Goal: Communication & Community: Answer question/provide support

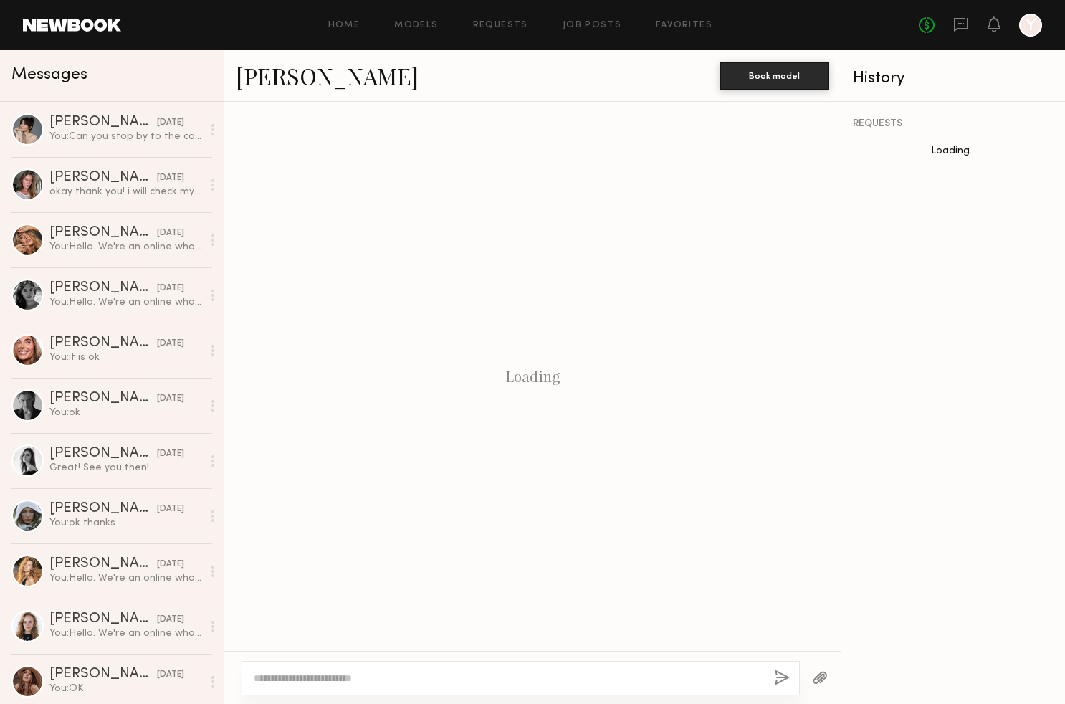
scroll to position [1051, 0]
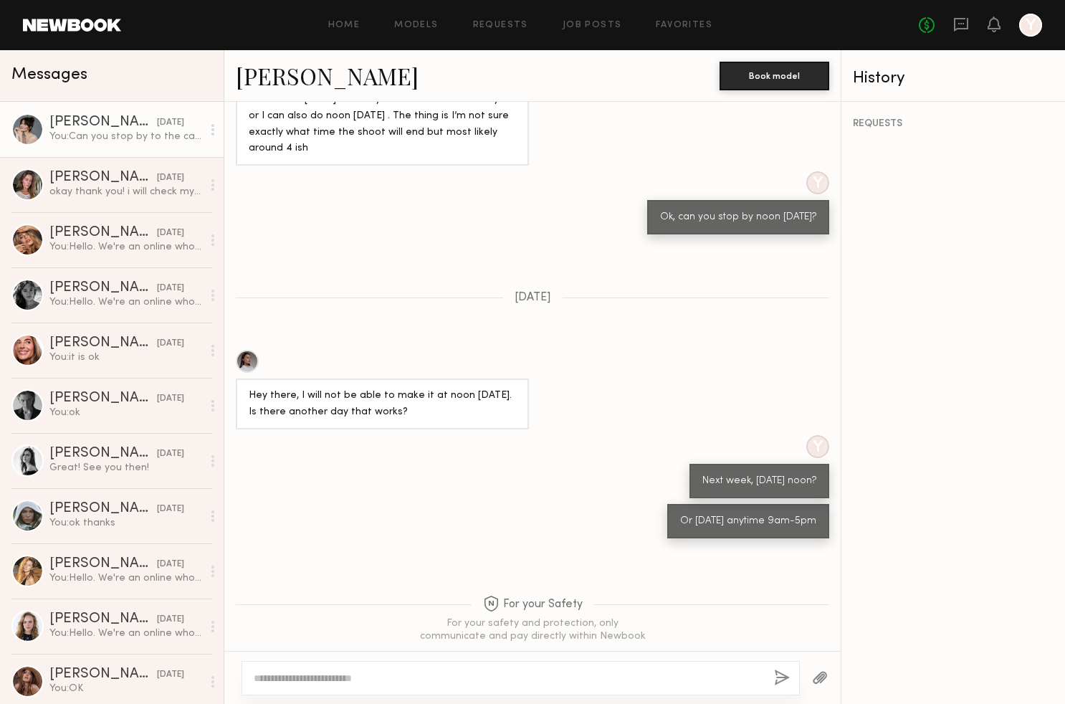
click at [150, 132] on div "You: Can you stop by to the casting [DATE]? please let me know your available t…" at bounding box center [125, 137] width 153 height 14
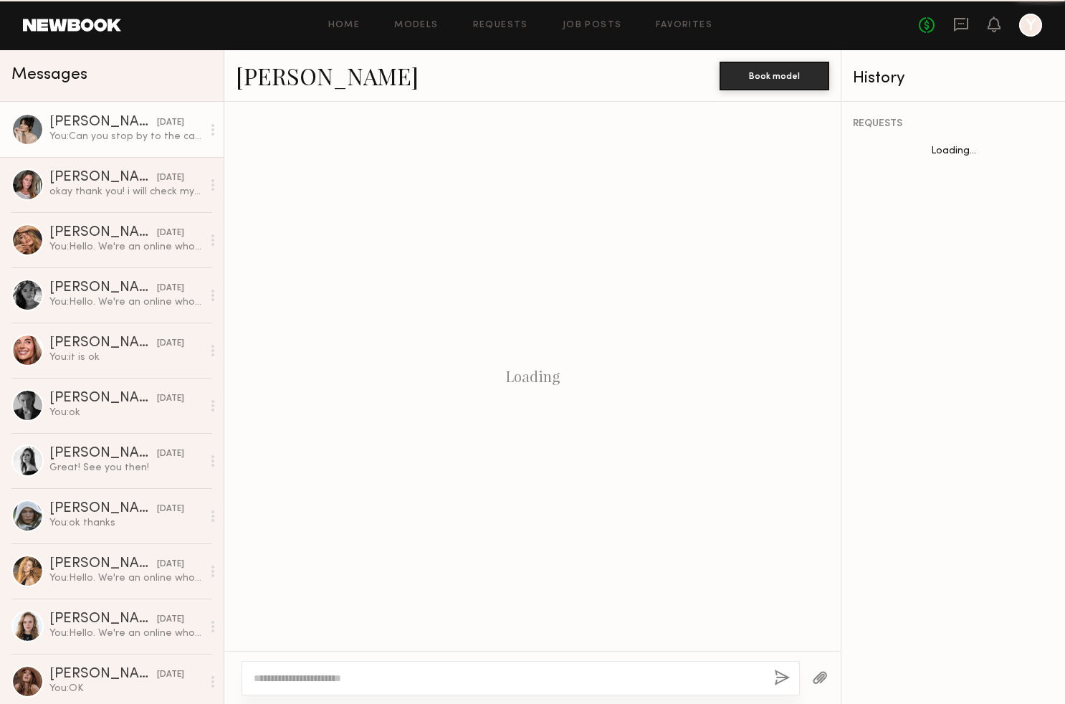
scroll to position [647, 0]
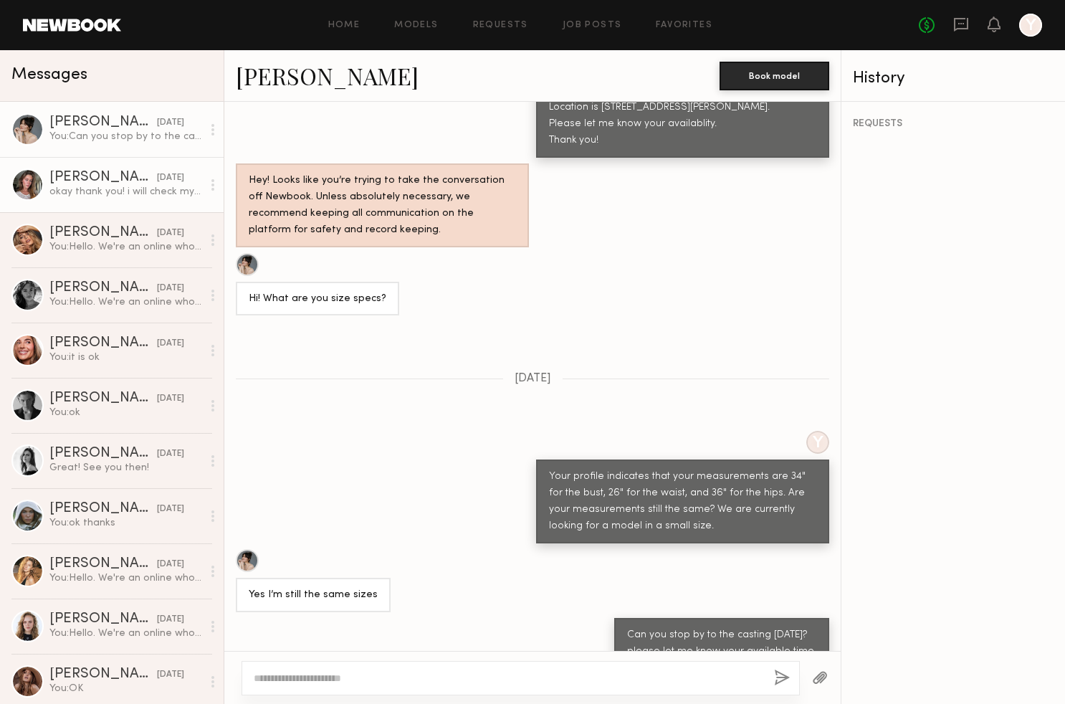
click at [140, 188] on div "okay thank you! i will check my availability and circle back" at bounding box center [125, 192] width 153 height 14
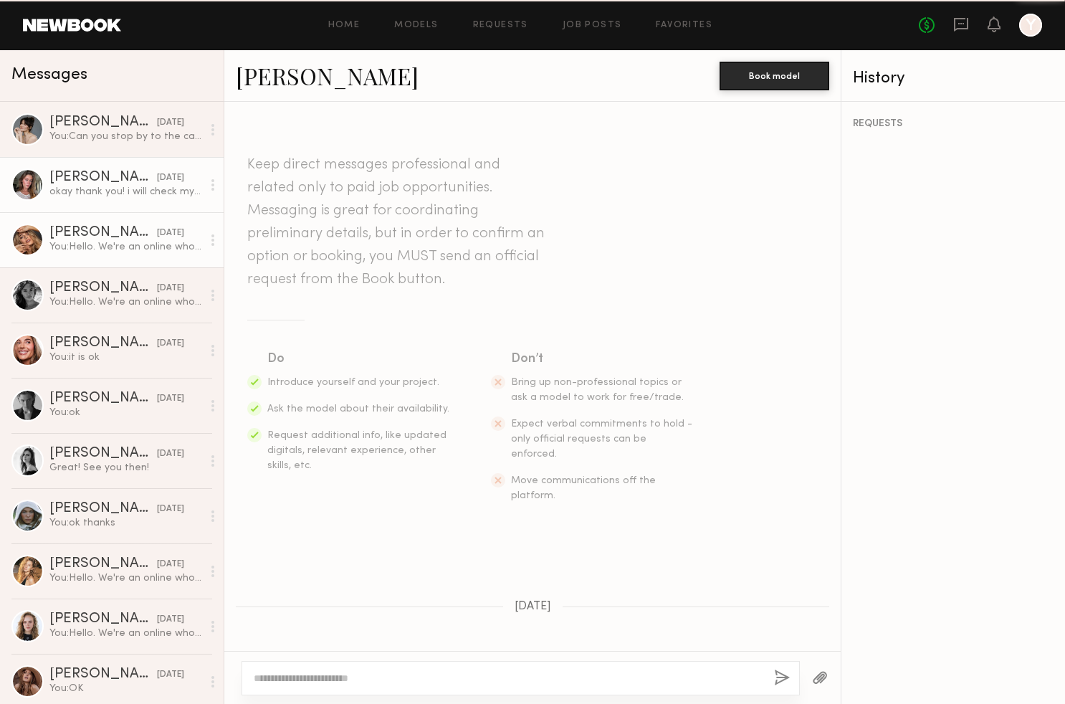
scroll to position [265, 0]
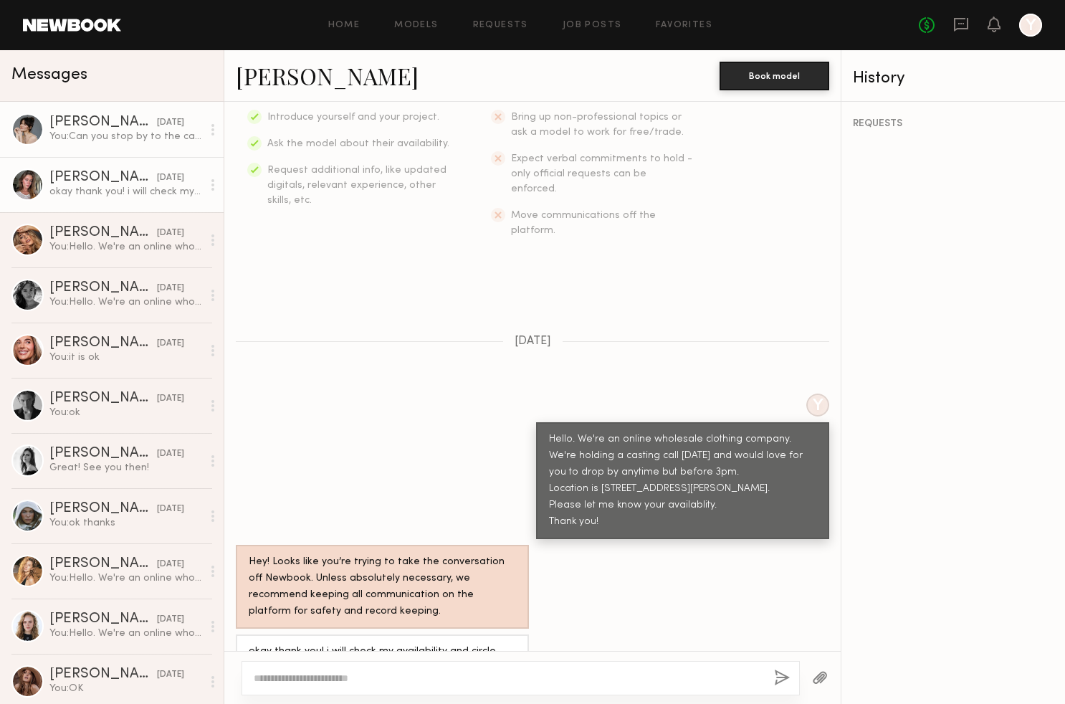
click at [163, 122] on div "[DATE]" at bounding box center [170, 123] width 27 height 14
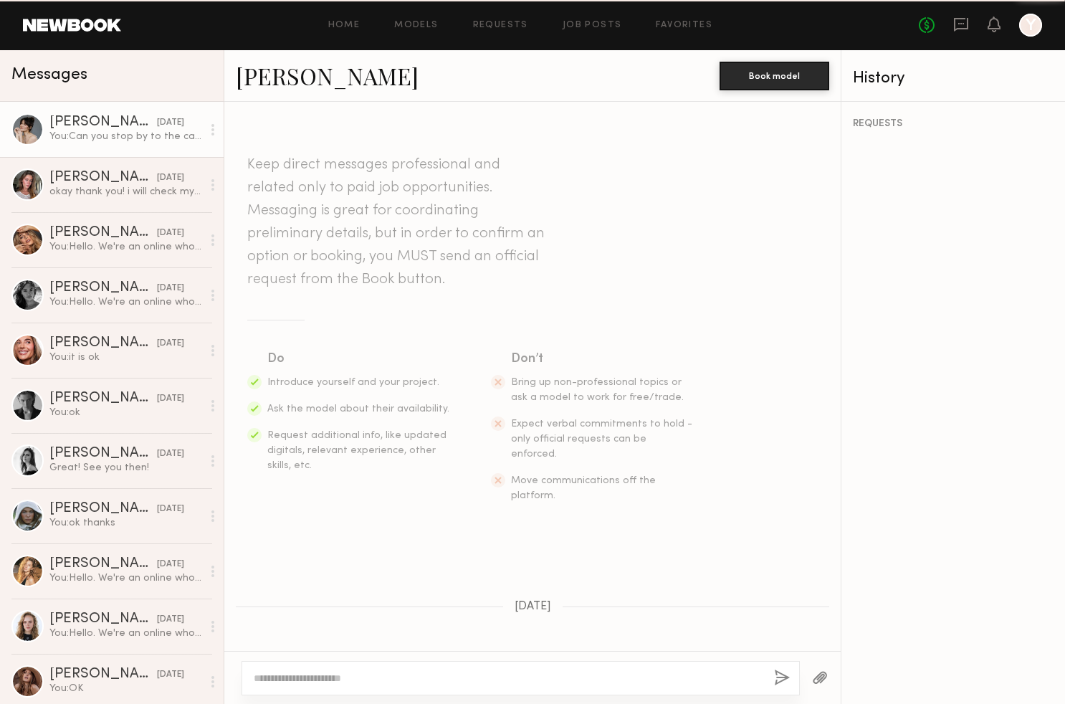
scroll to position [647, 0]
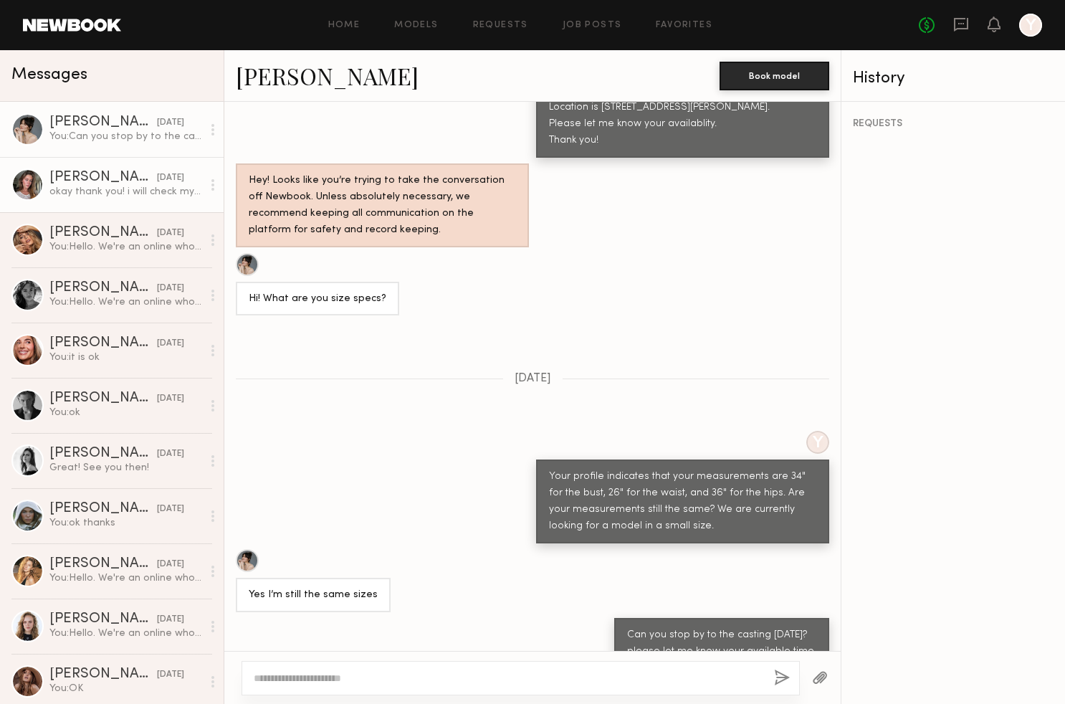
click at [159, 167] on link "[PERSON_NAME] [DATE] okay thank you! i will check my availability and circle ba…" at bounding box center [112, 184] width 224 height 55
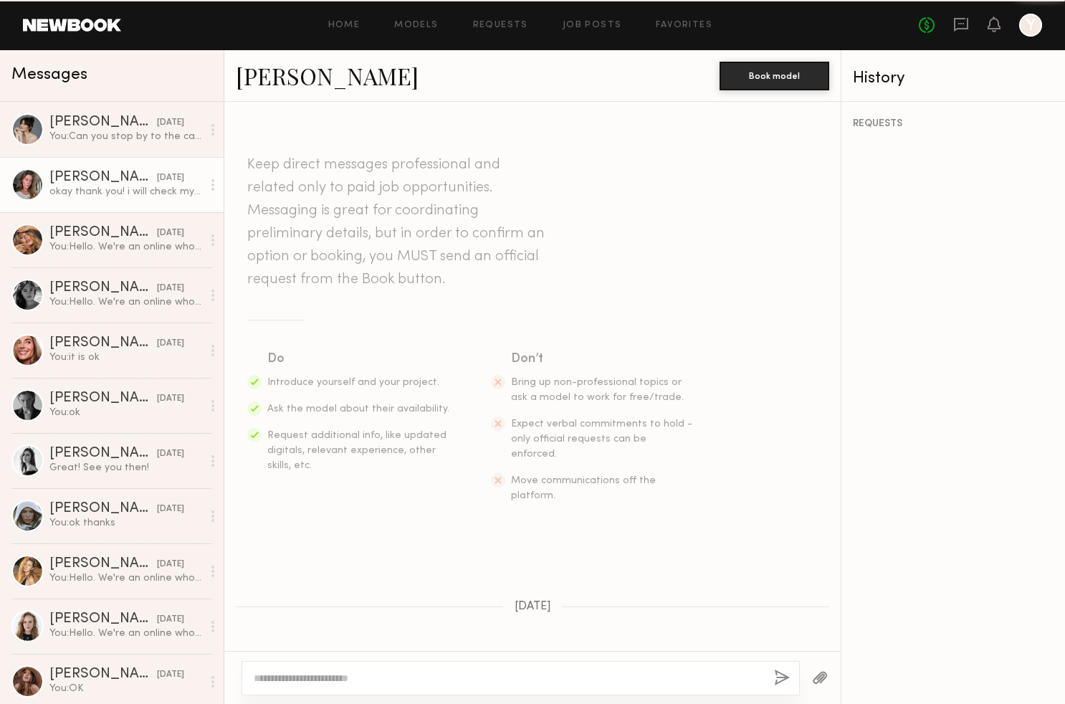
scroll to position [265, 0]
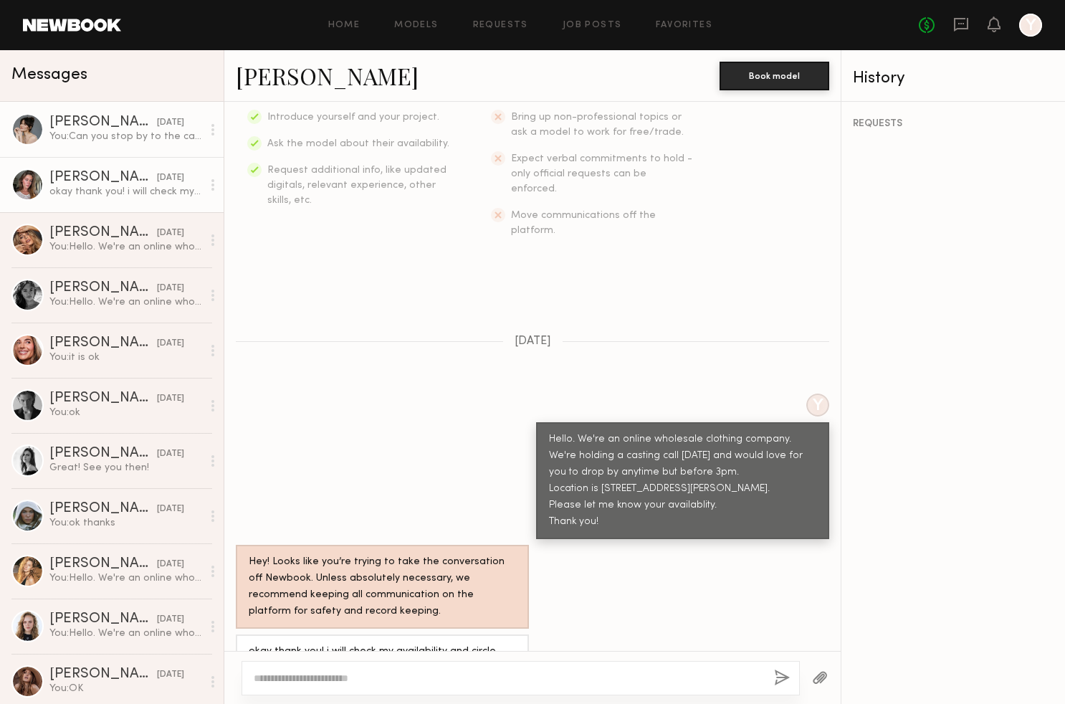
click at [168, 146] on link "[PERSON_NAME] [DATE] You: Can you stop by to the casting [DATE]? please let me …" at bounding box center [112, 129] width 224 height 55
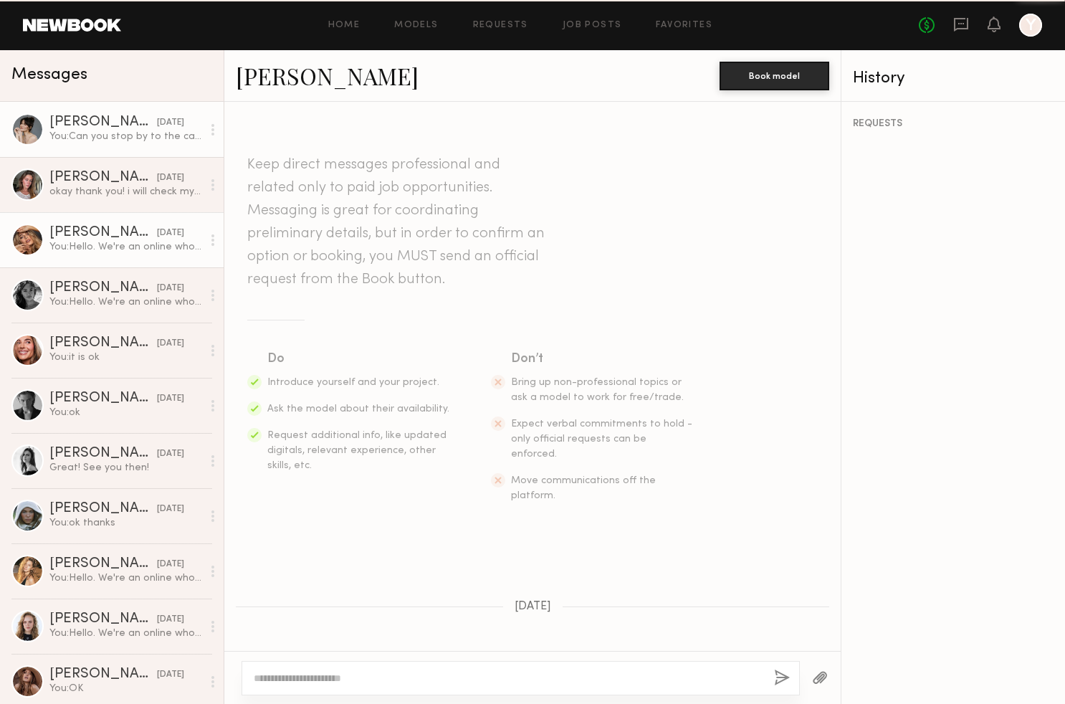
scroll to position [647, 0]
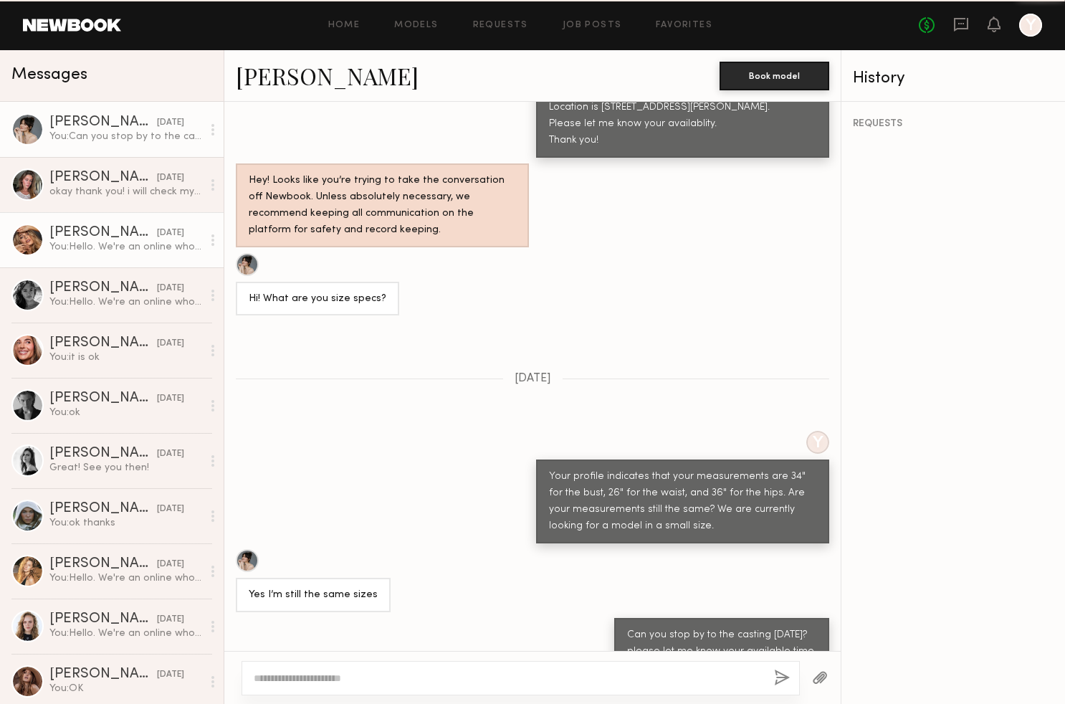
click at [156, 220] on link "[PERSON_NAME] [DATE] You: Hello. We're an online wholesale clothing company. We…" at bounding box center [112, 239] width 224 height 55
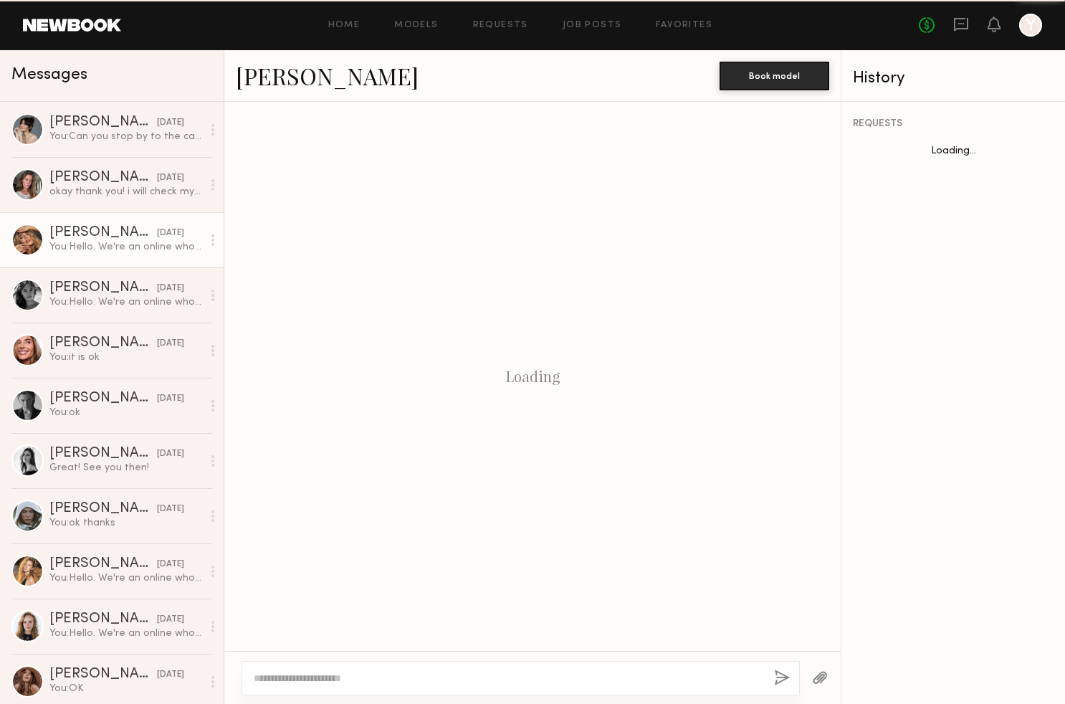
scroll to position [225, 0]
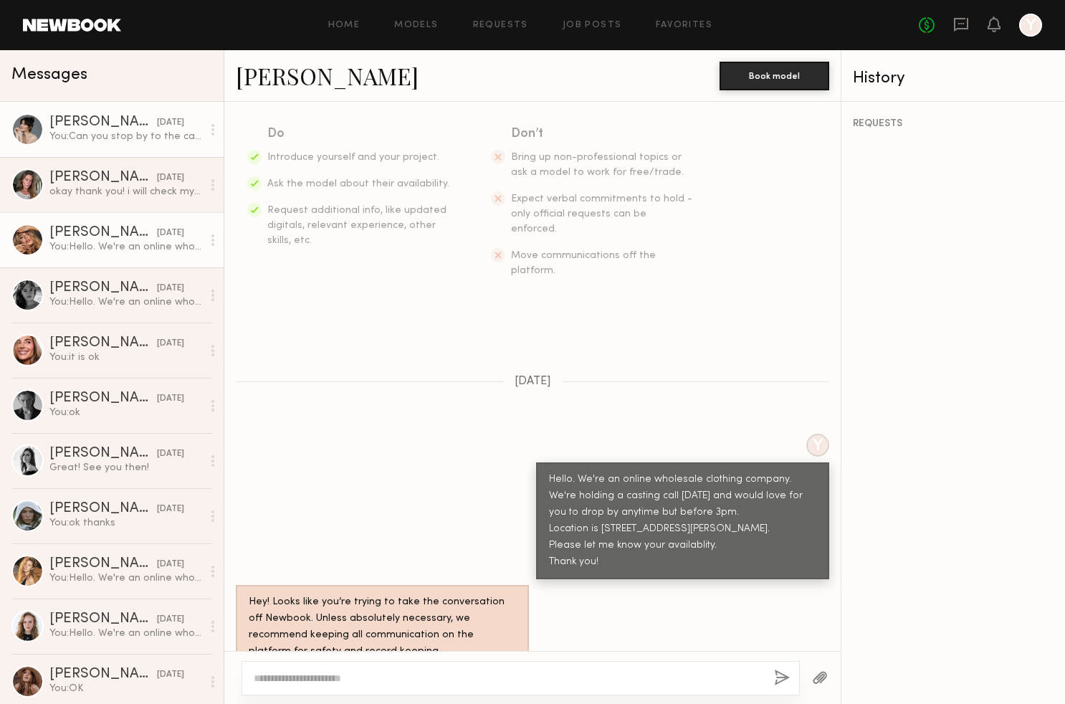
click at [69, 133] on div "You: Can you stop by to the casting [DATE]? please let me know your available t…" at bounding box center [125, 137] width 153 height 14
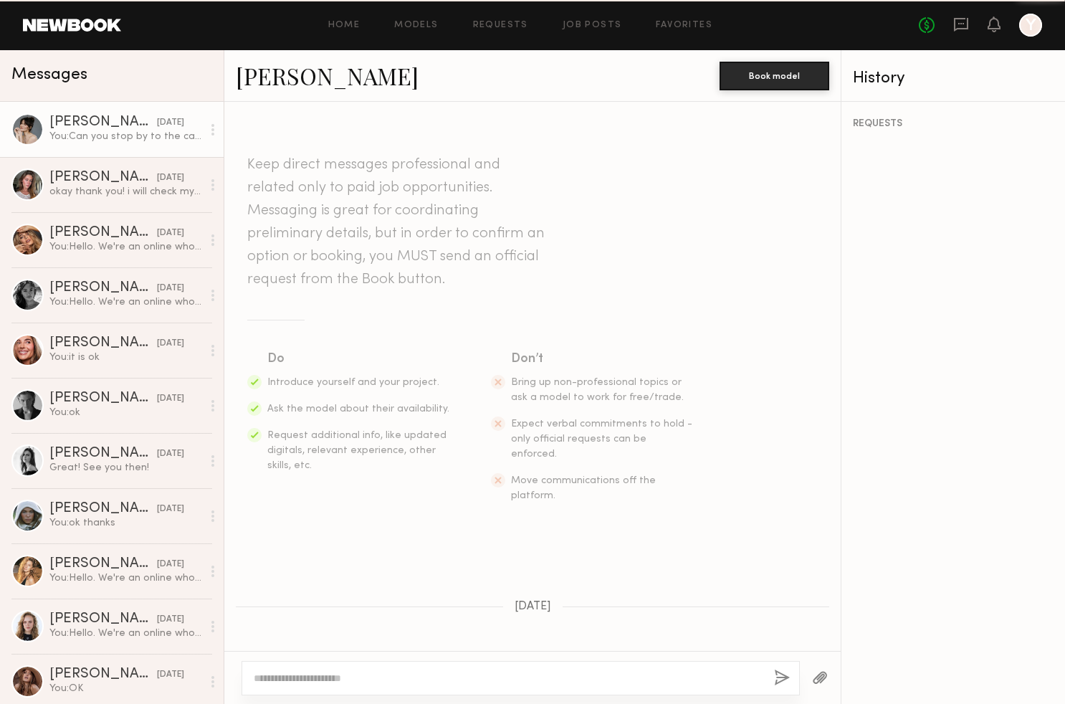
scroll to position [647, 0]
